Goal: Find specific page/section

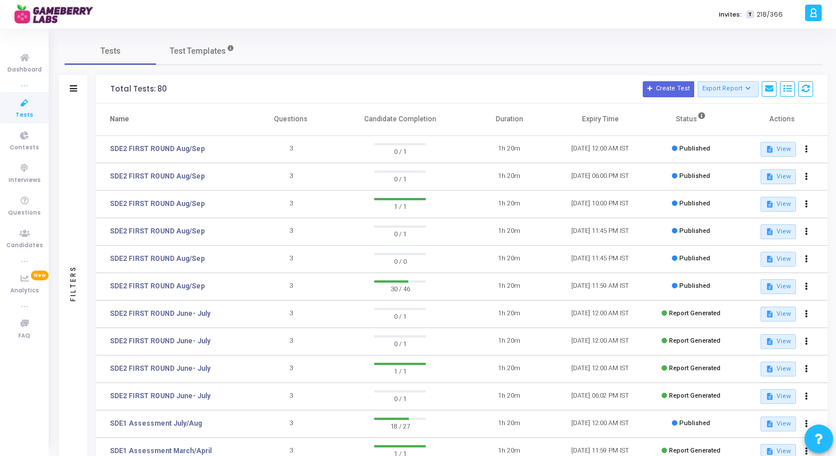
click at [24, 111] on span "Tests" at bounding box center [24, 115] width 18 height 10
click at [190, 286] on link "SDE2 FIRST ROUND Aug/Sep" at bounding box center [157, 286] width 95 height 10
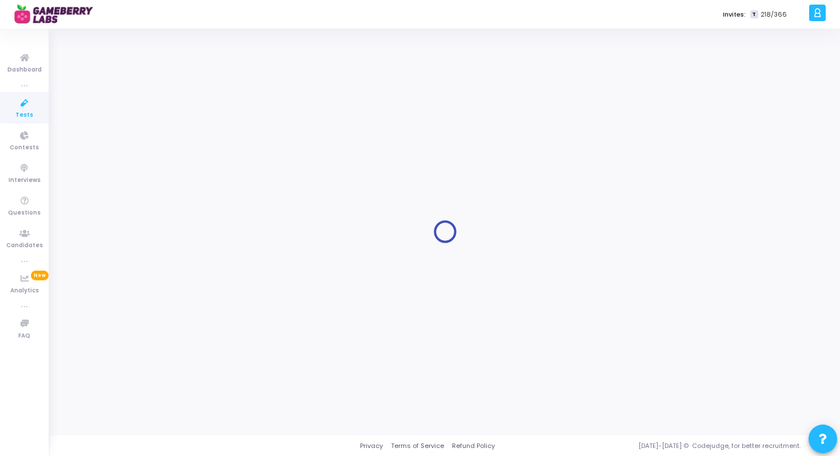
click at [27, 119] on link "Tests" at bounding box center [24, 107] width 49 height 31
